Goal: Navigation & Orientation: Find specific page/section

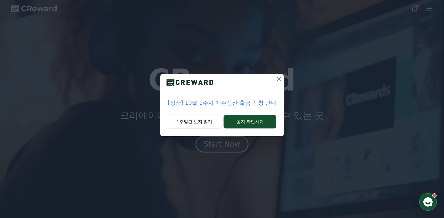
click at [278, 77] on icon at bounding box center [278, 78] width 7 height 7
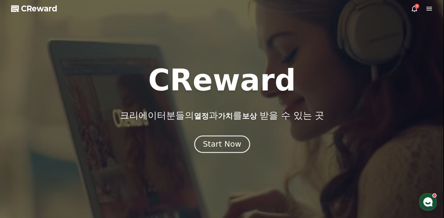
click at [240, 139] on button "Start Now" at bounding box center [222, 144] width 56 height 18
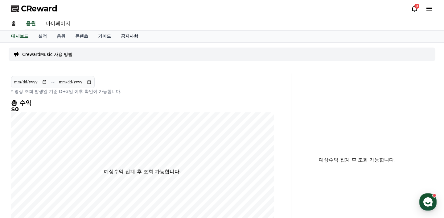
click at [119, 36] on link "공지사항" at bounding box center [129, 37] width 27 height 12
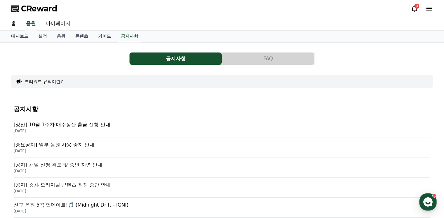
click at [46, 11] on span "CReward" at bounding box center [39, 9] width 36 height 10
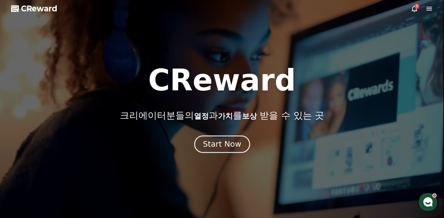
click at [212, 148] on div "Start Now" at bounding box center [222, 144] width 38 height 10
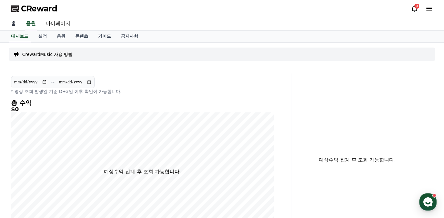
click at [13, 22] on link "홈" at bounding box center [13, 23] width 15 height 13
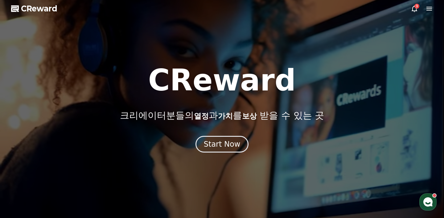
click at [416, 8] on div "9" at bounding box center [417, 6] width 5 height 5
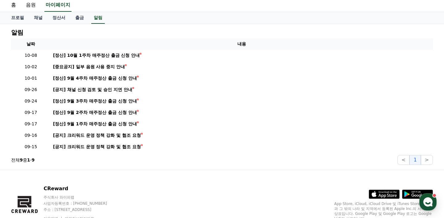
scroll to position [19, 0]
